Goal: Navigation & Orientation: Go to known website

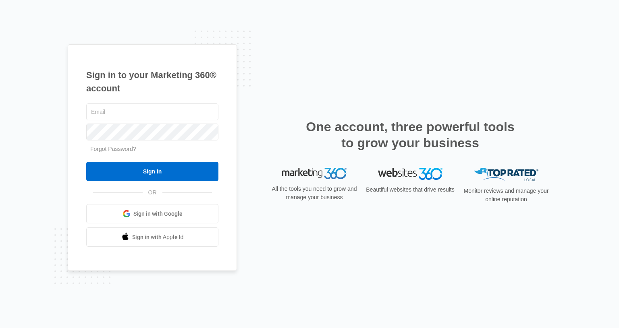
click at [154, 205] on link "Sign in with Google" at bounding box center [152, 213] width 132 height 19
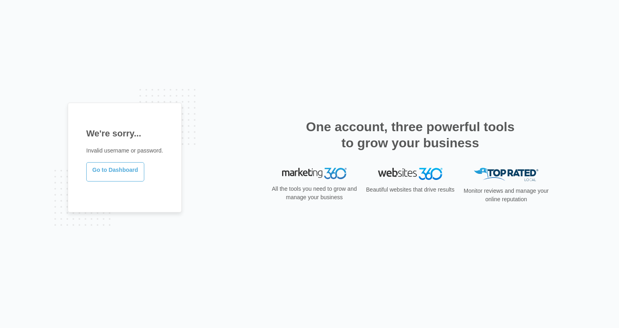
click at [115, 166] on link "Go to Dashboard" at bounding box center [115, 171] width 58 height 19
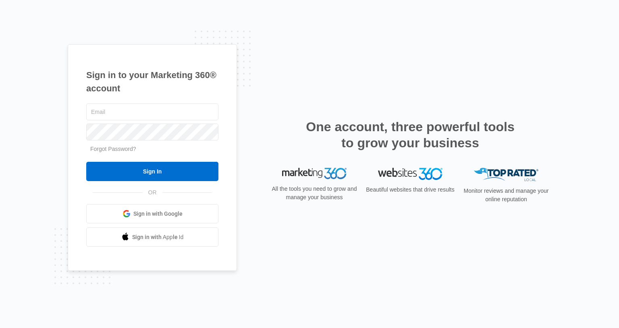
click at [168, 212] on span "Sign in with Google" at bounding box center [157, 214] width 49 height 8
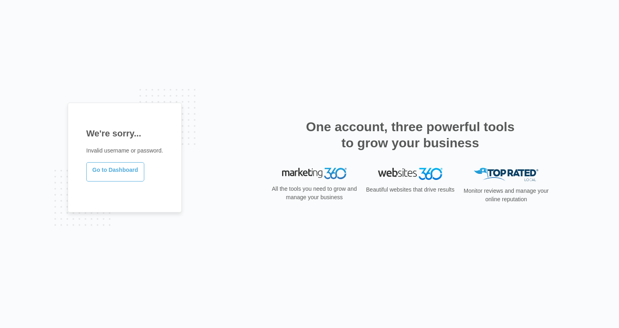
click at [127, 169] on link "Go to Dashboard" at bounding box center [115, 171] width 58 height 19
